Goal: Task Accomplishment & Management: Manage account settings

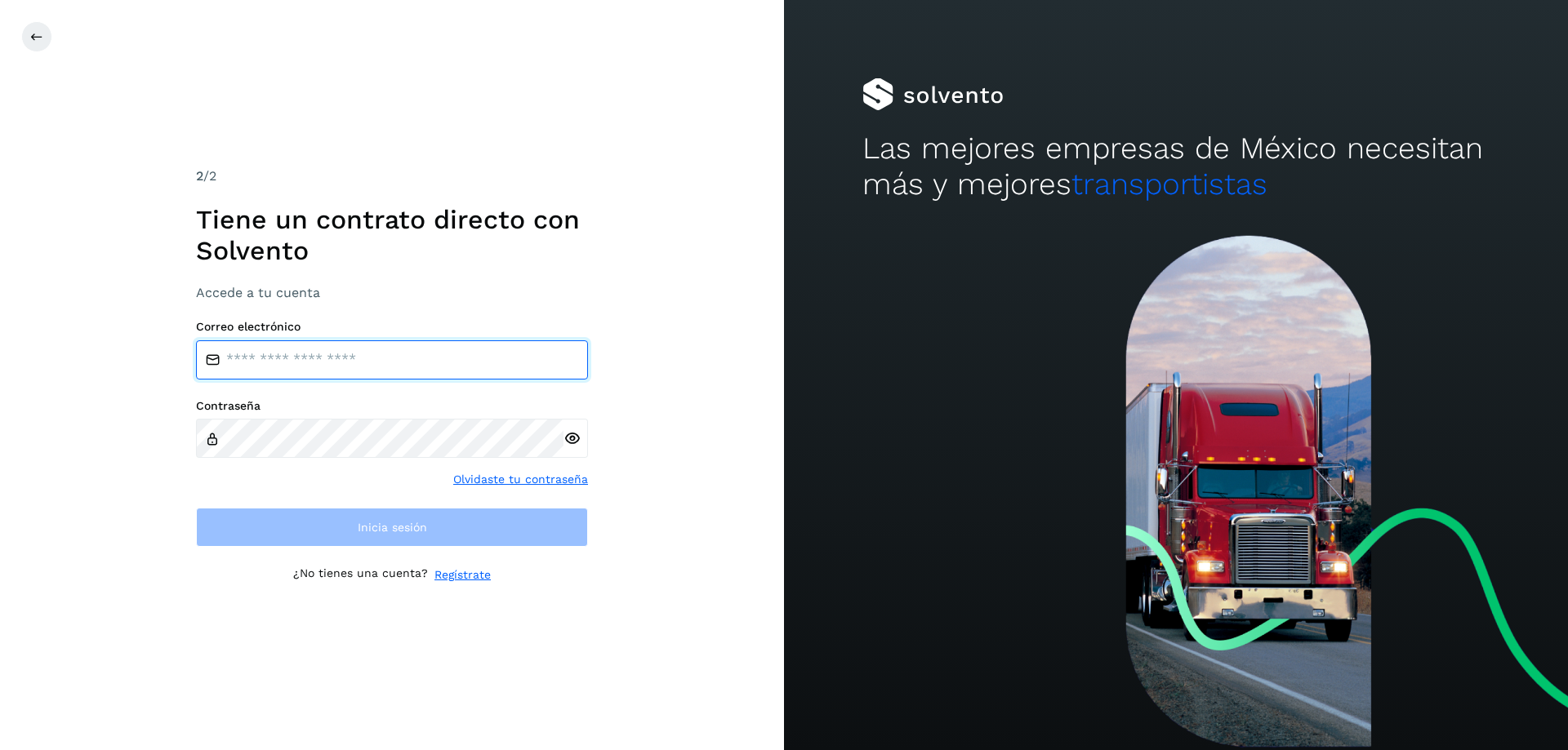
click at [283, 355] on input "email" at bounding box center [391, 360] width 392 height 39
type input "**********"
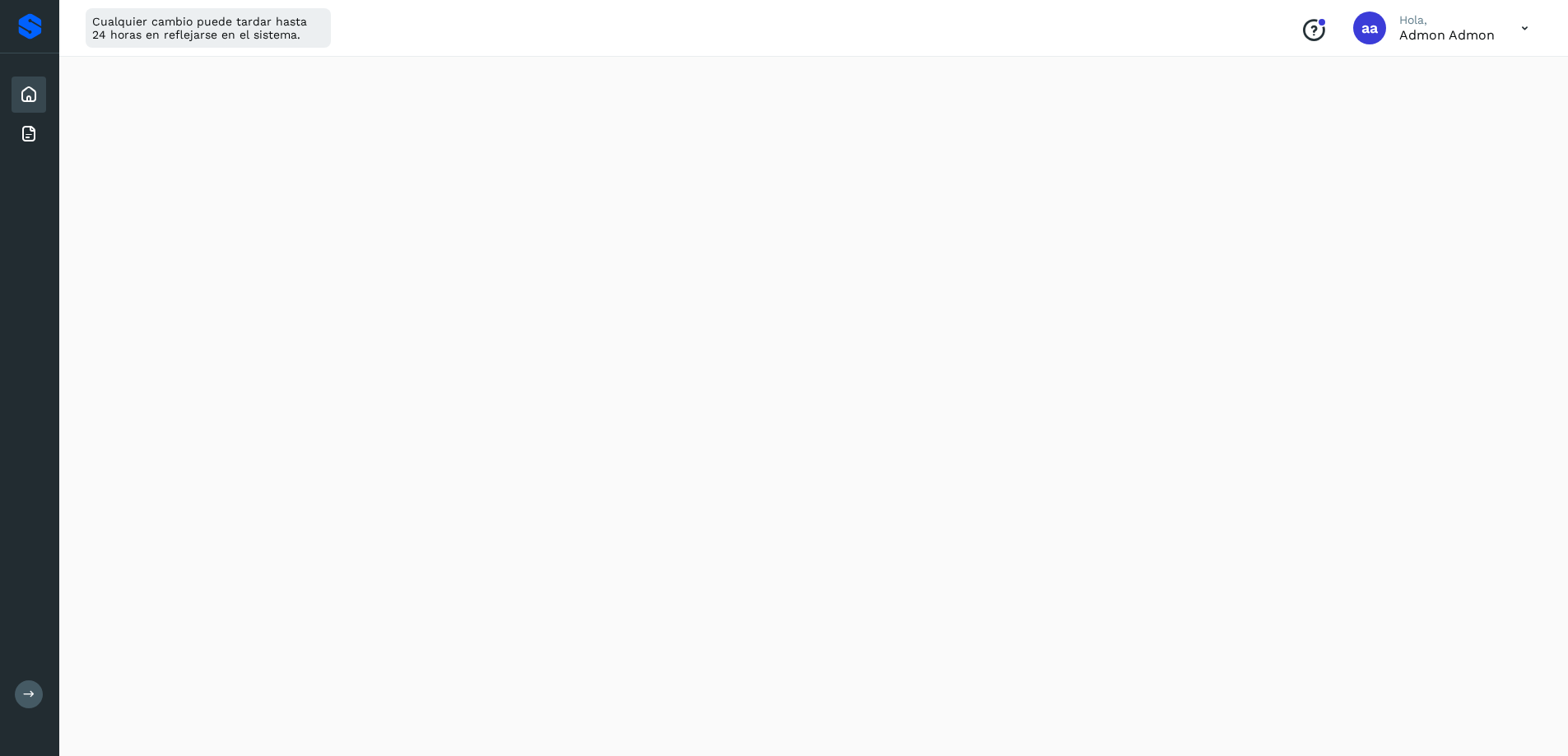
scroll to position [448, 0]
